Goal: Complete application form: Complete application form

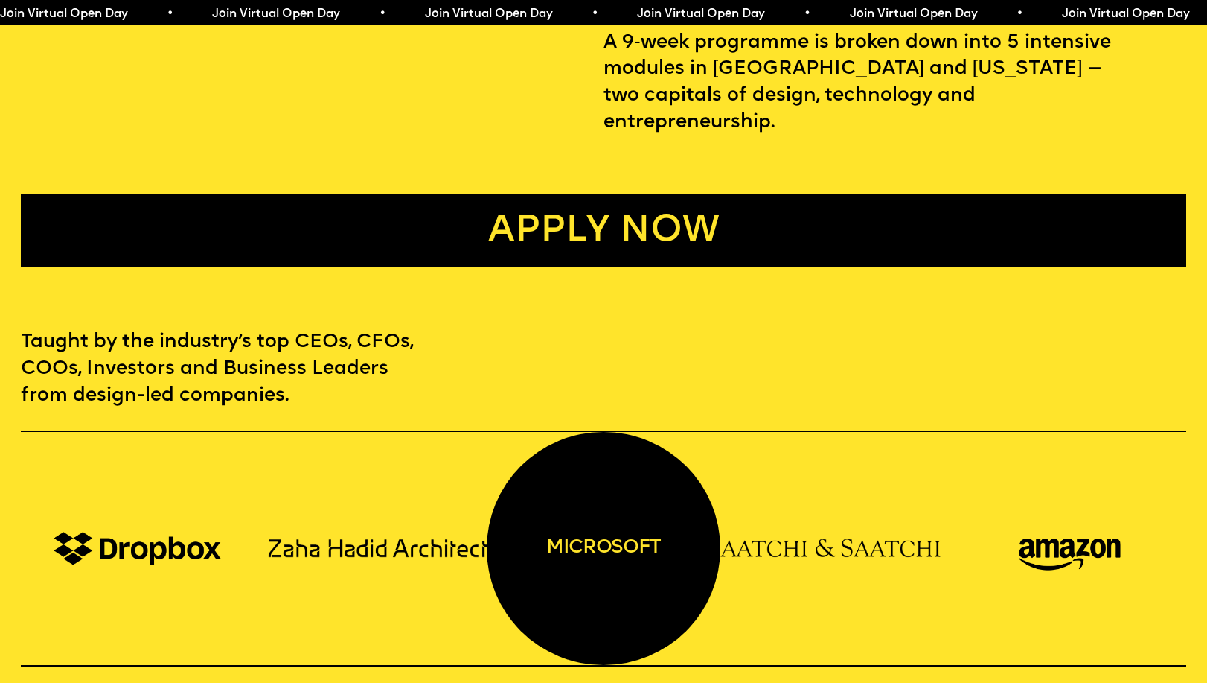
scroll to position [867, 0]
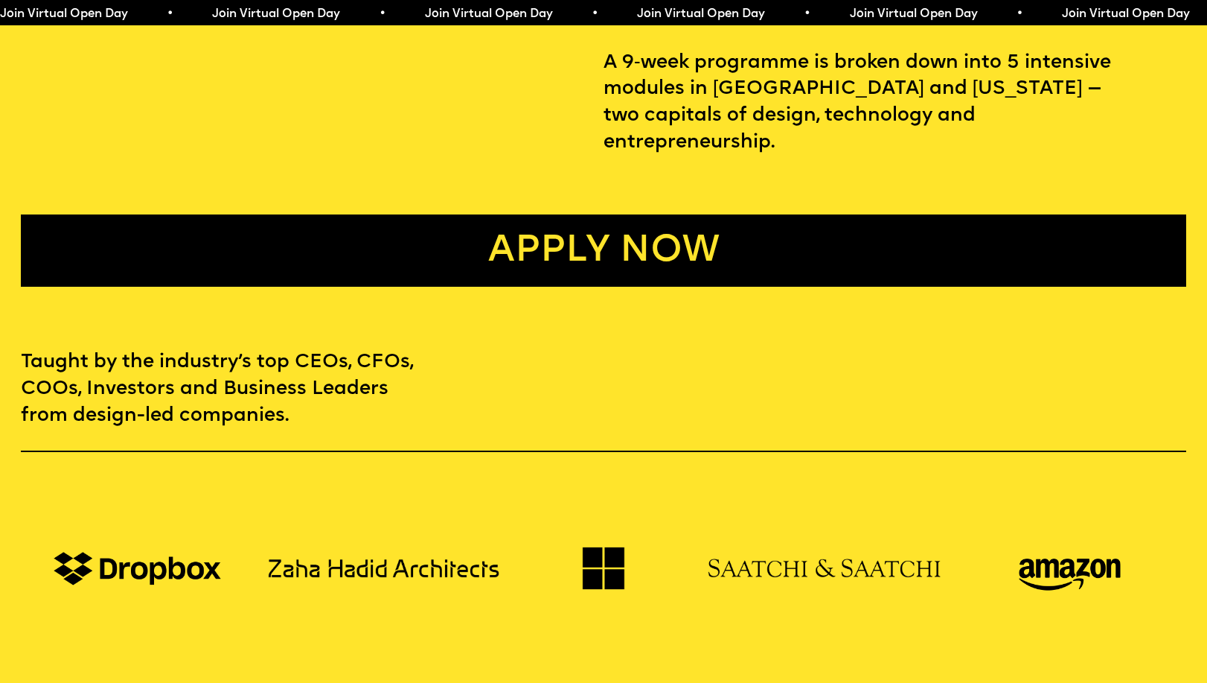
click at [511, 237] on link "Apply now" at bounding box center [604, 250] width 1166 height 72
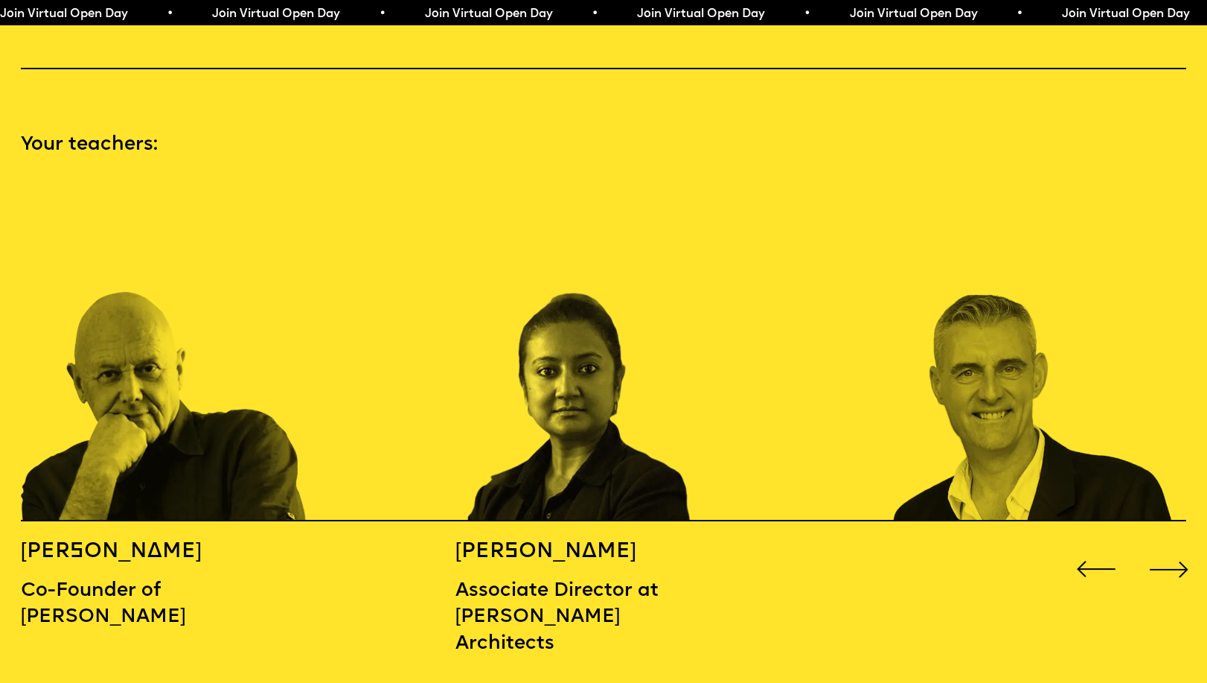
scroll to position [1732, 0]
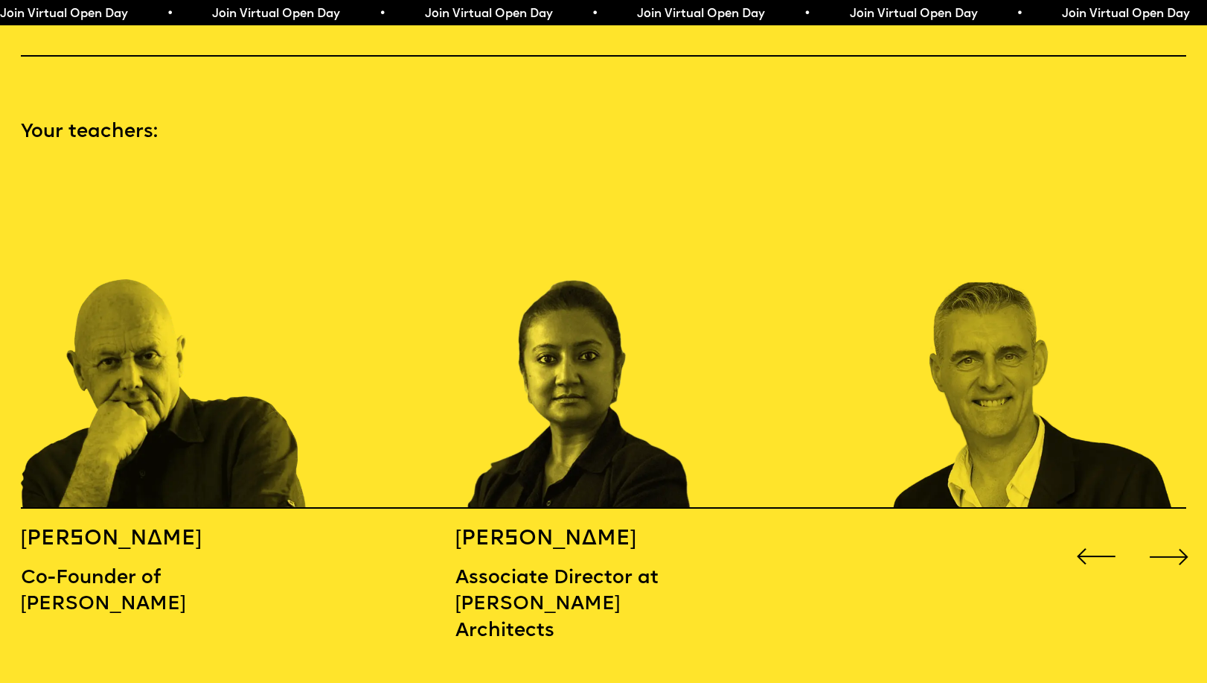
click at [1171, 532] on div "Next slide" at bounding box center [1170, 556] width 48 height 48
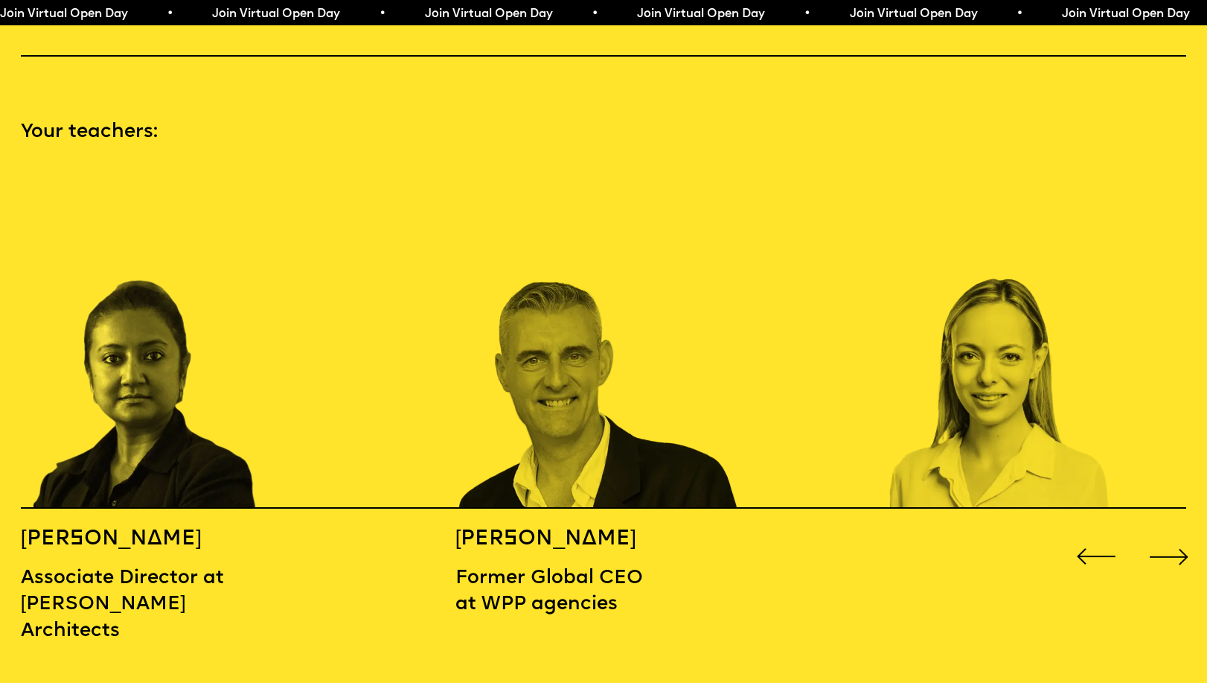
click at [1170, 532] on div "Next slide" at bounding box center [1170, 556] width 48 height 48
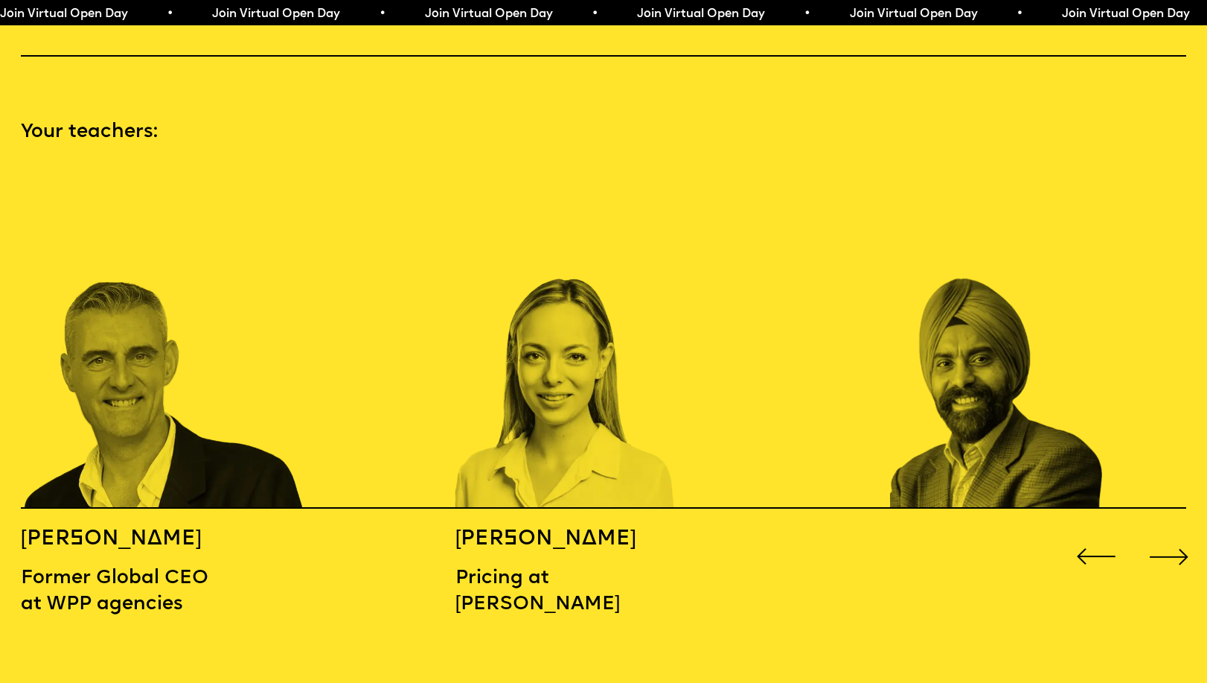
click at [1169, 532] on div "Next slide" at bounding box center [1170, 556] width 48 height 48
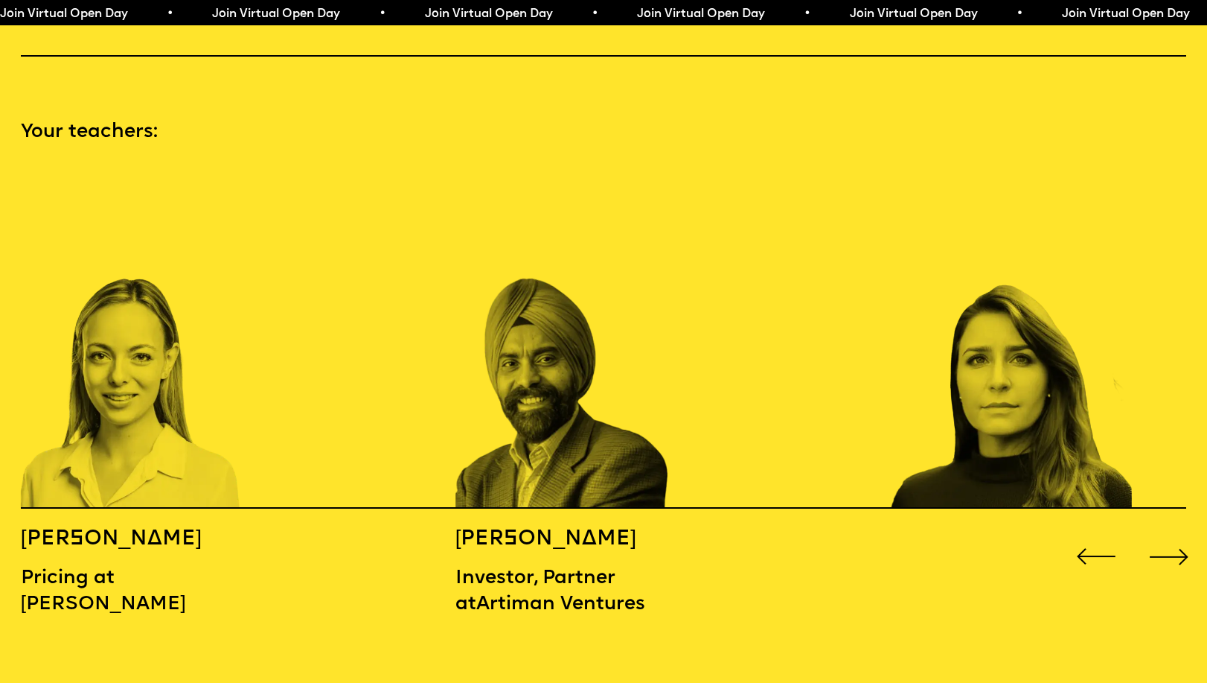
click at [1170, 532] on div "Next slide" at bounding box center [1170, 556] width 48 height 48
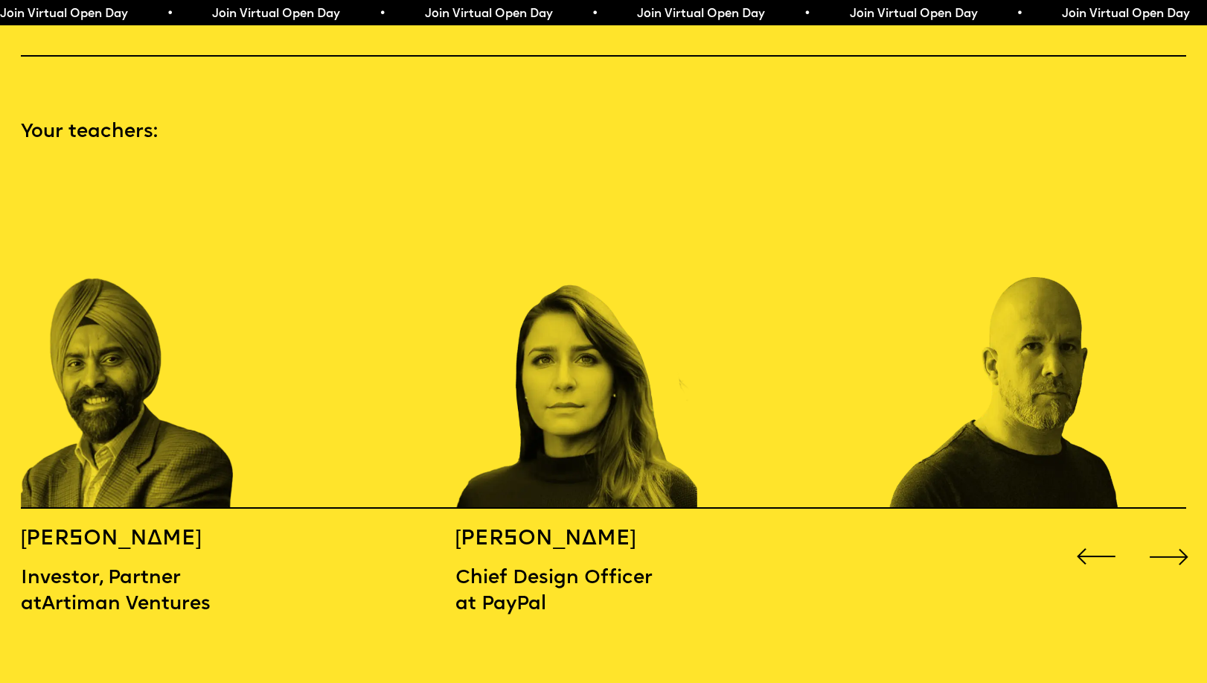
click at [1170, 532] on div "Next slide" at bounding box center [1170, 556] width 48 height 48
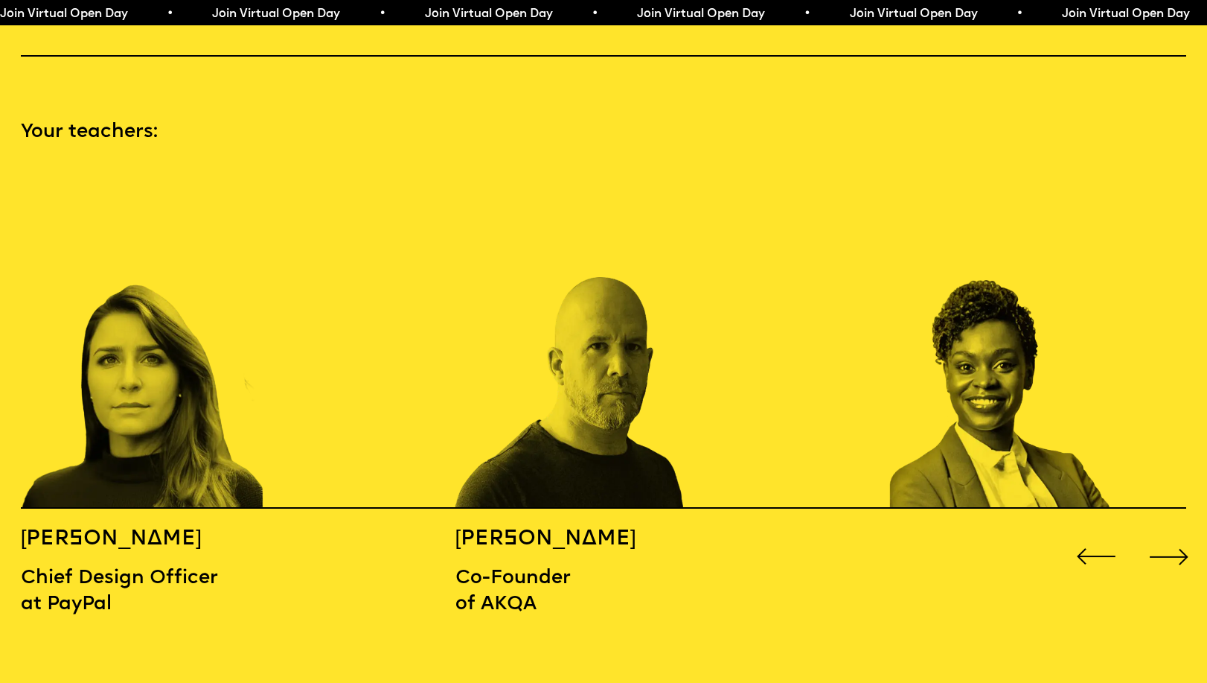
click at [1175, 532] on div "Next slide" at bounding box center [1170, 556] width 48 height 48
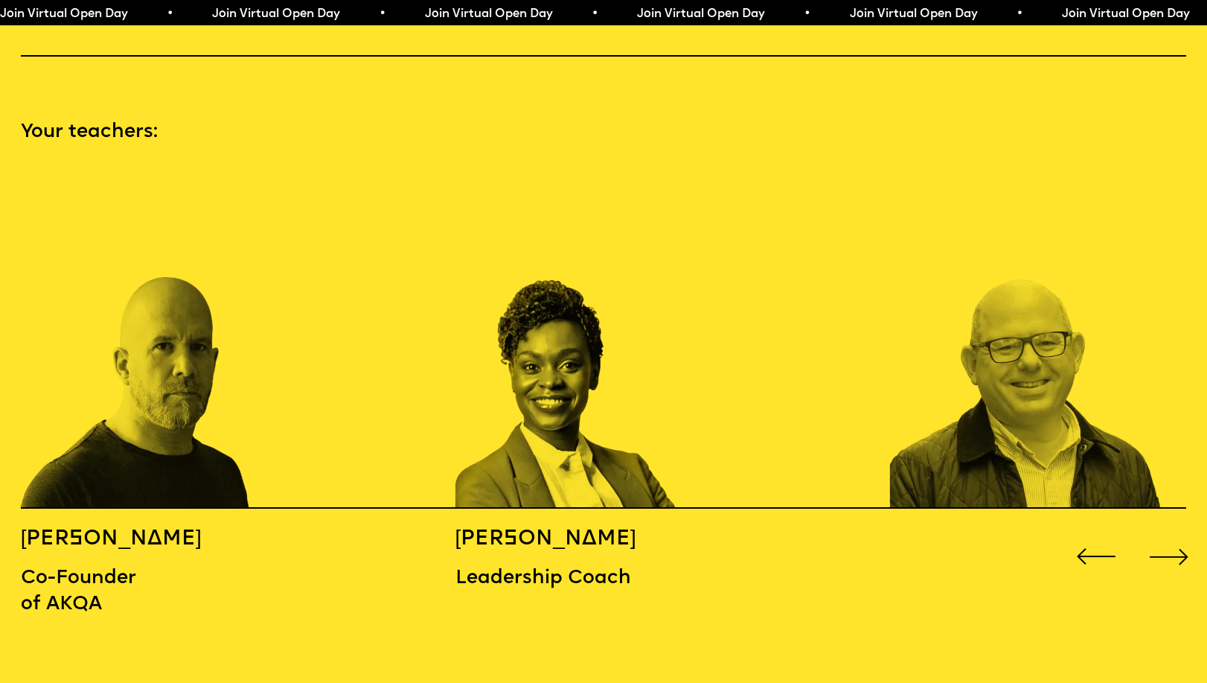
click at [1175, 532] on div "Next slide" at bounding box center [1170, 556] width 48 height 48
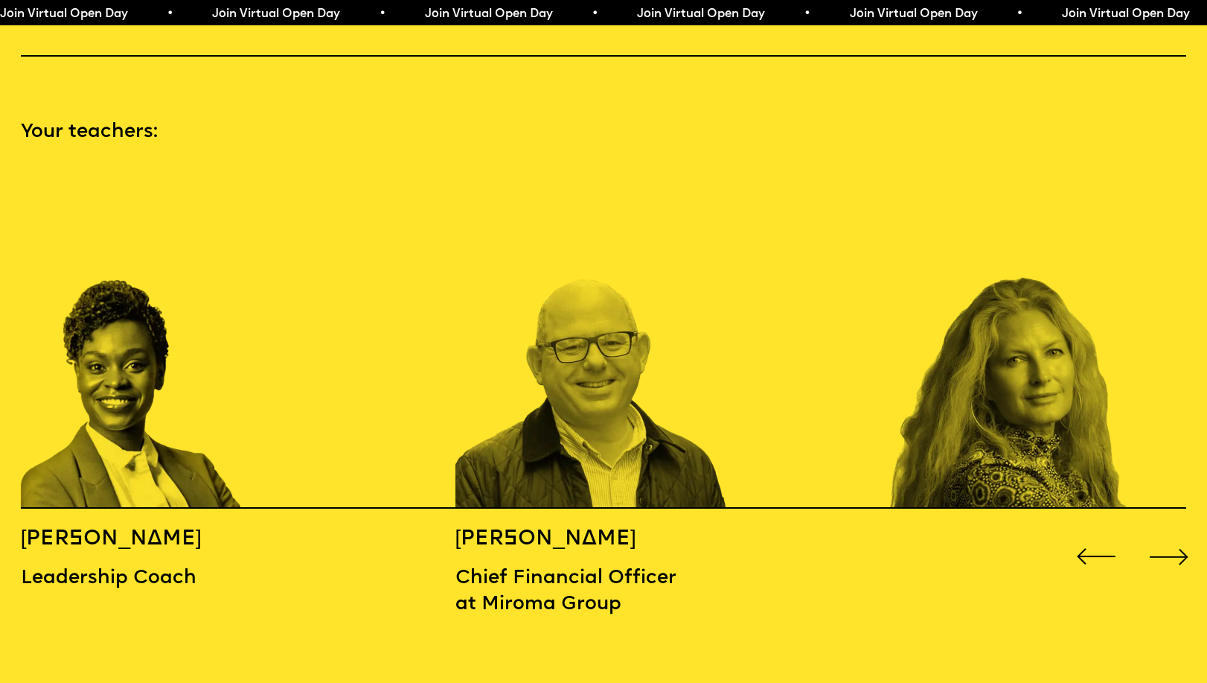
click at [1175, 532] on div "Next slide" at bounding box center [1170, 556] width 48 height 48
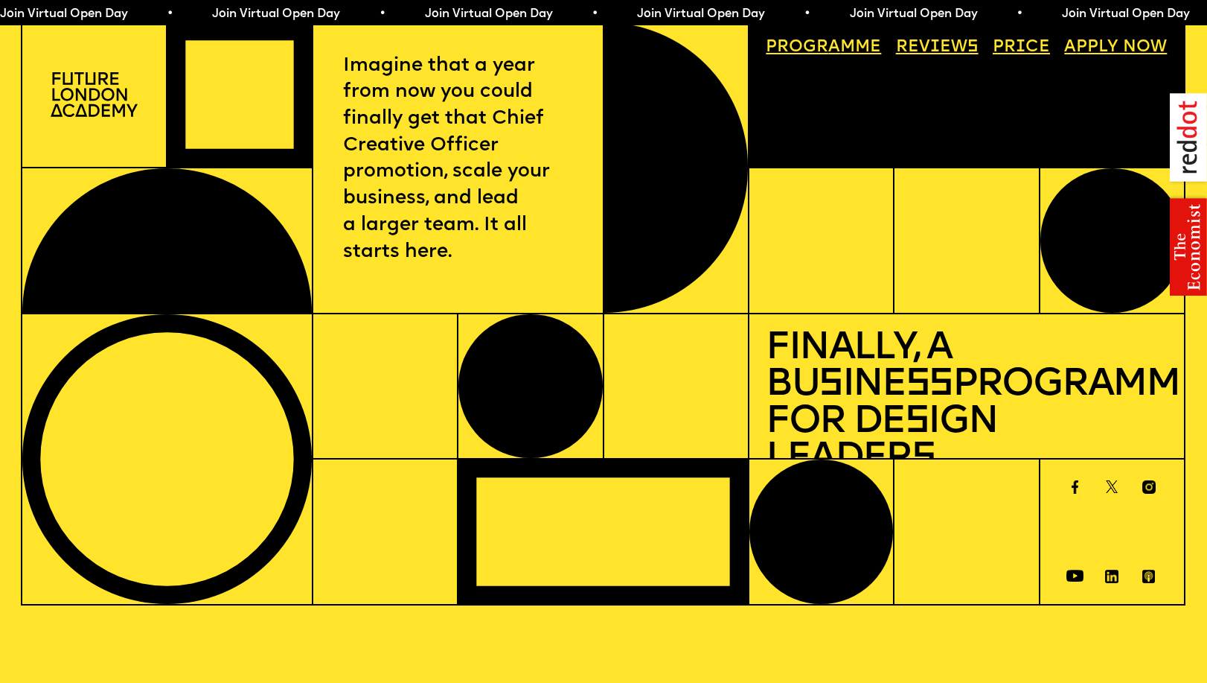
scroll to position [0, 0]
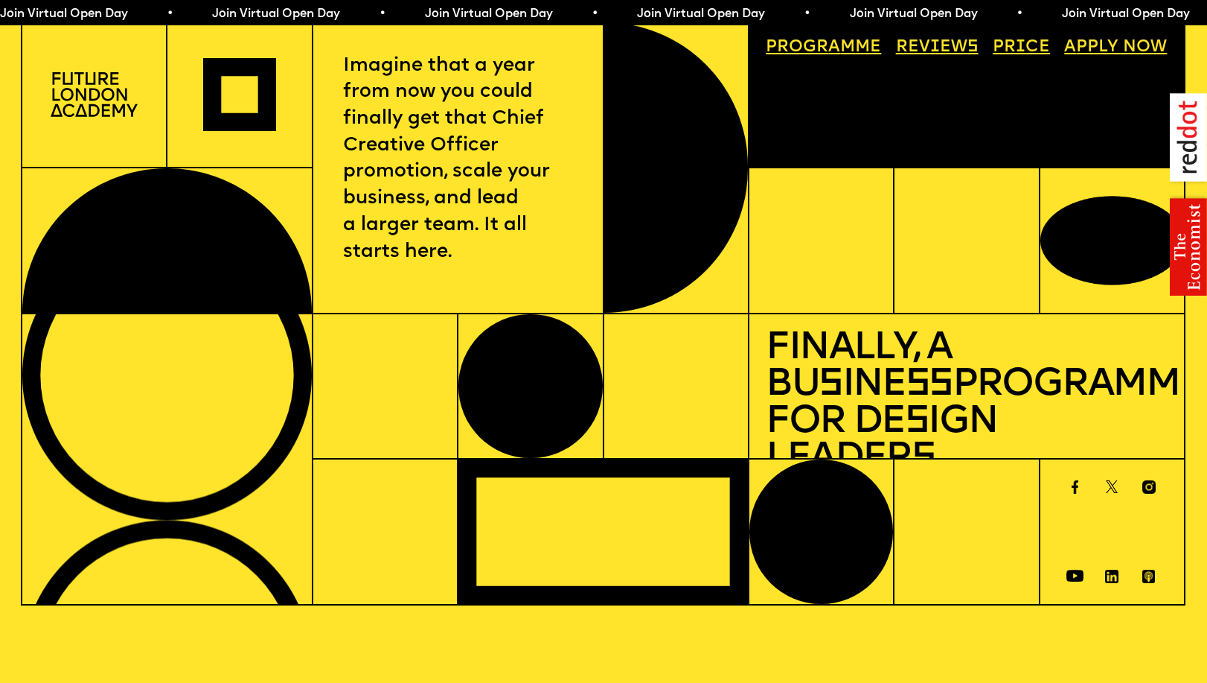
click at [1031, 45] on link "Price" at bounding box center [1022, 47] width 74 height 33
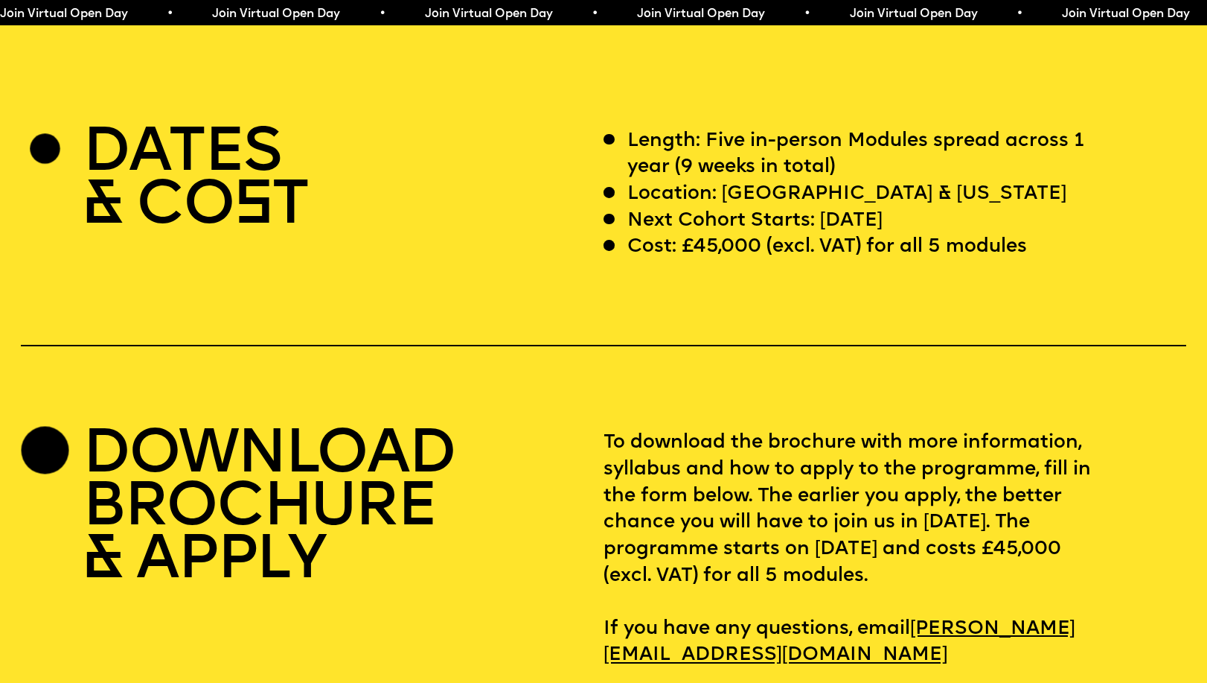
scroll to position [4939, 0]
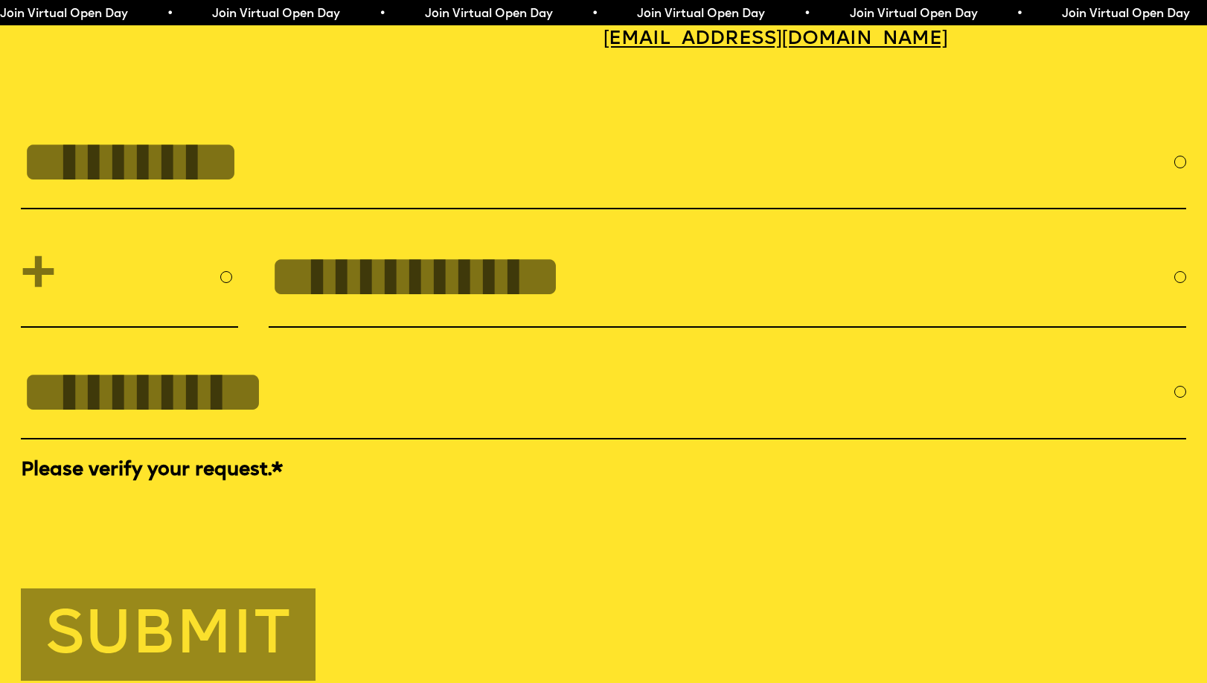
scroll to position [867, 0]
